Goal: Information Seeking & Learning: Learn about a topic

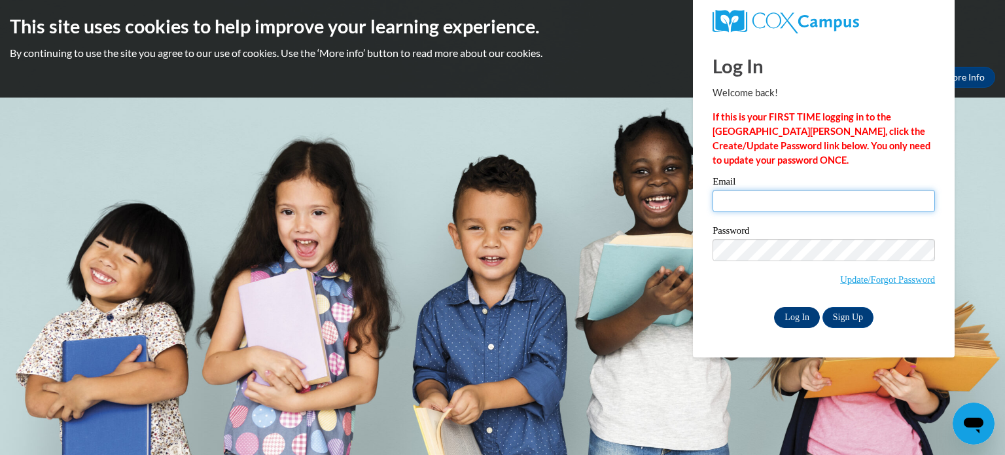
type input "hking@kusd.edu"
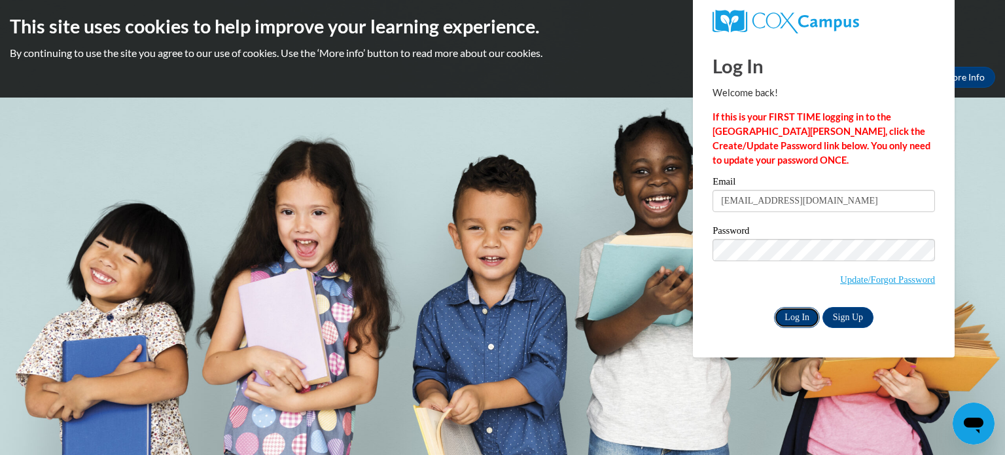
click at [799, 319] on input "Log In" at bounding box center [797, 317] width 46 height 21
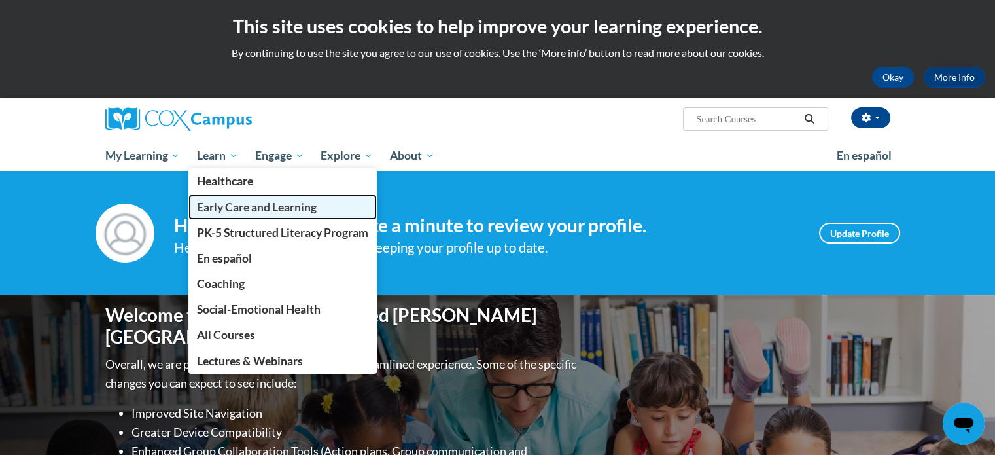
click at [224, 201] on span "Early Care and Learning" at bounding box center [257, 207] width 120 height 14
click at [250, 207] on span "Early Care and Learning" at bounding box center [257, 207] width 120 height 14
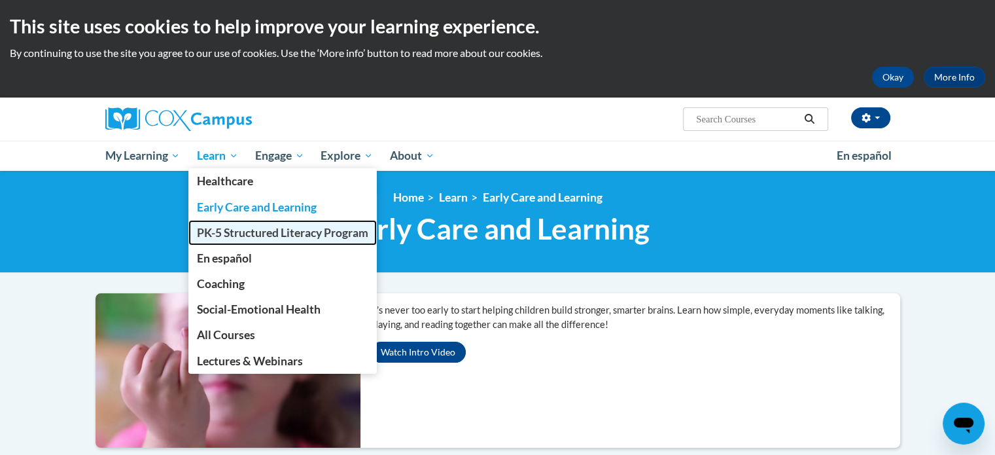
click at [305, 237] on span "PK-5 Structured Literacy Program" at bounding box center [282, 233] width 171 height 14
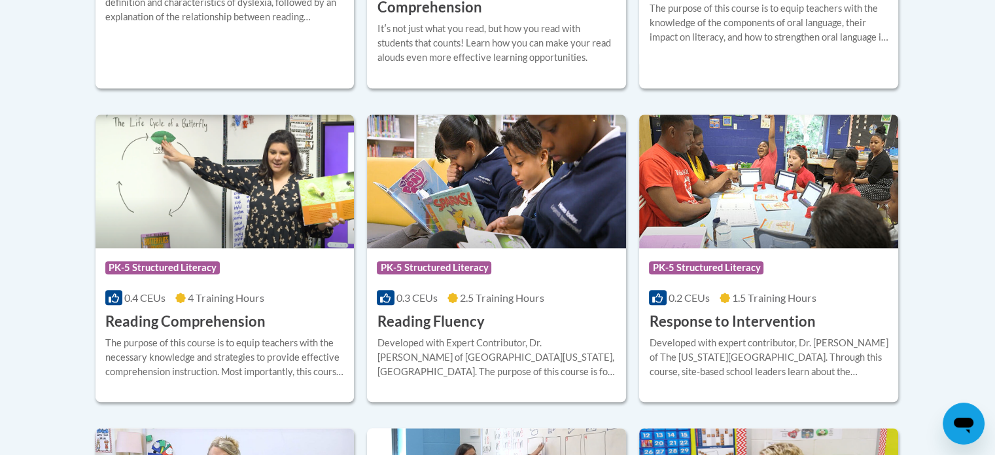
scroll to position [1156, 0]
click at [256, 240] on img at bounding box center [225, 180] width 259 height 133
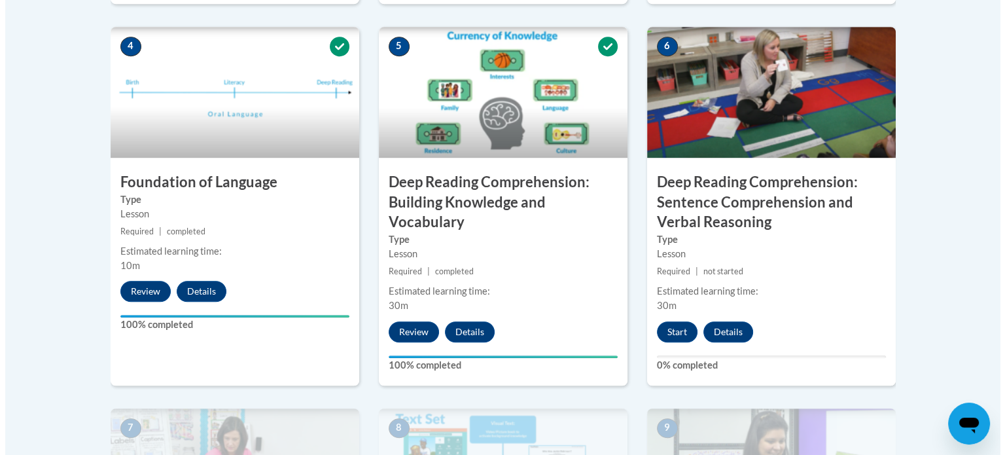
scroll to position [774, 0]
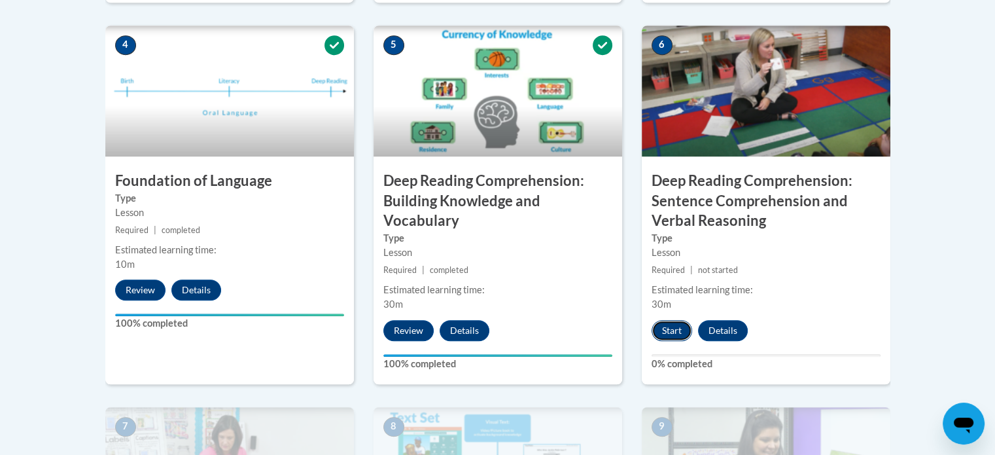
click at [678, 327] on button "Start" at bounding box center [671, 330] width 41 height 21
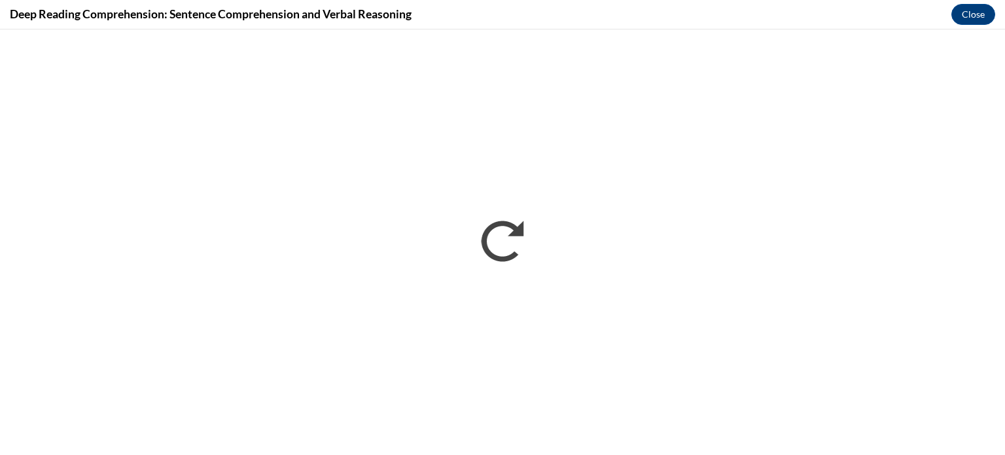
scroll to position [0, 0]
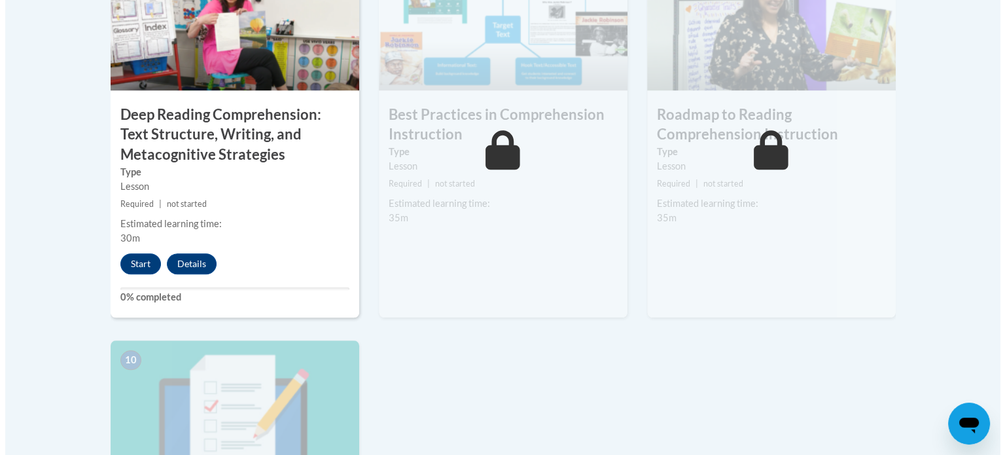
scroll to position [1221, 0]
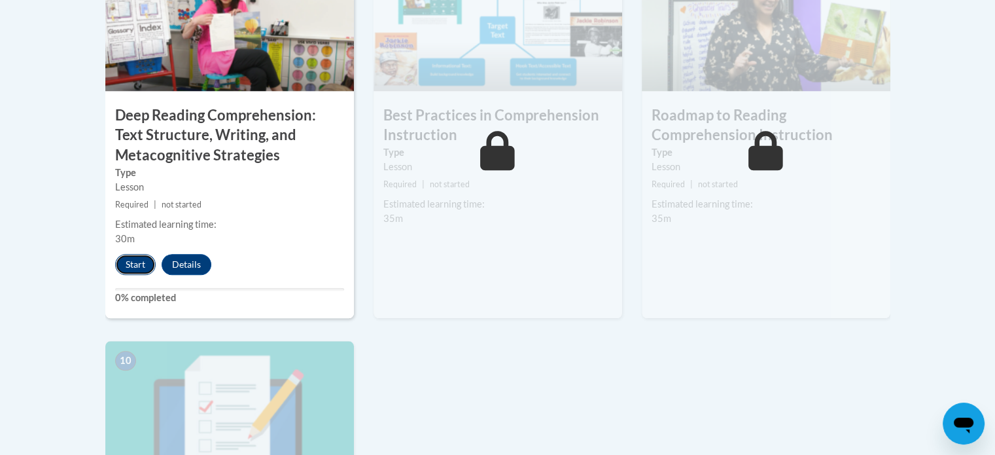
click at [128, 258] on button "Start" at bounding box center [135, 264] width 41 height 21
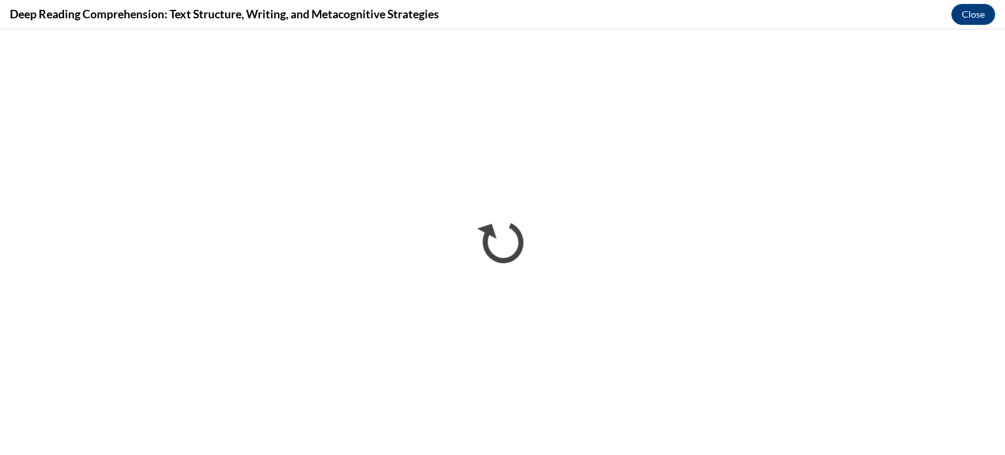
scroll to position [0, 0]
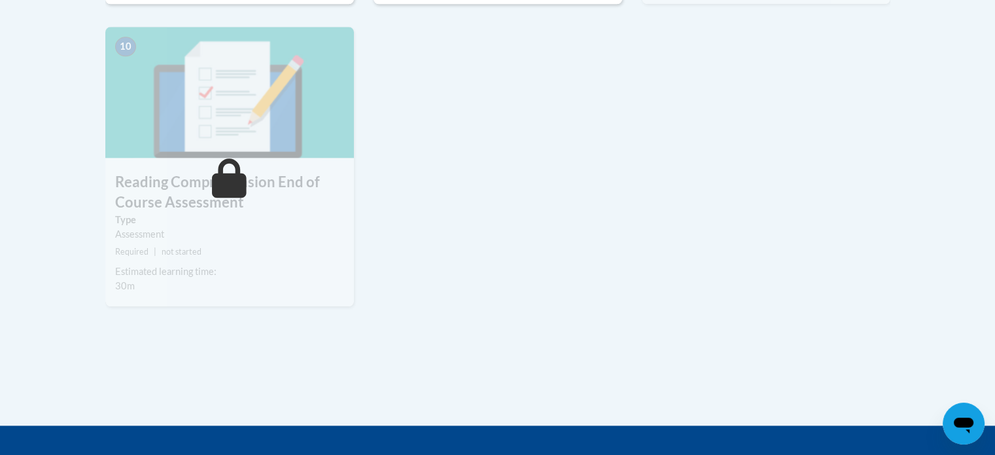
scroll to position [1536, 0]
